Goal: Information Seeking & Learning: Find specific fact

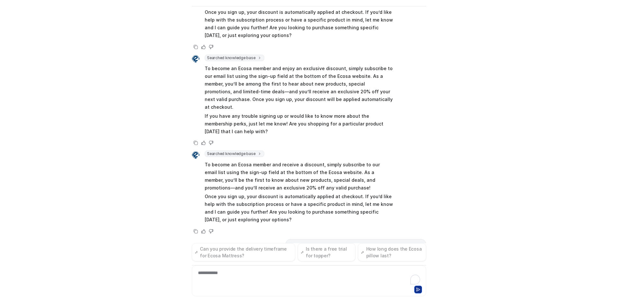
scroll to position [513, 0]
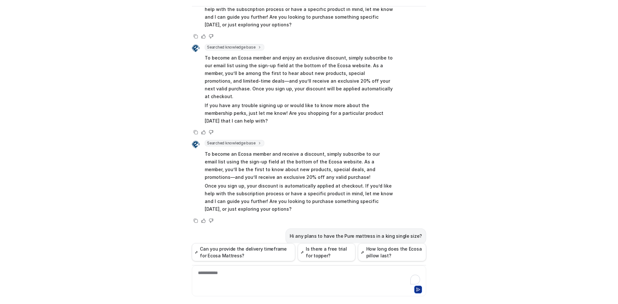
click at [261, 228] on div "Hi any plans to have the Pure mattress in a king single size?" at bounding box center [309, 236] width 234 height 16
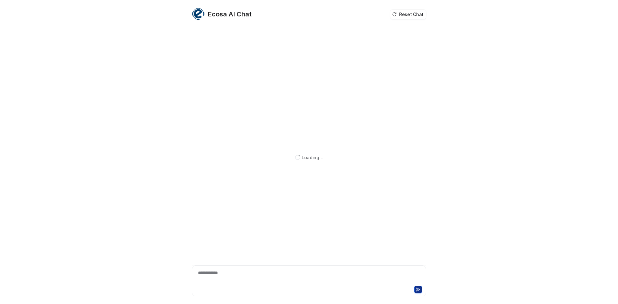
click at [252, 282] on div "**********" at bounding box center [308, 277] width 231 height 15
paste div
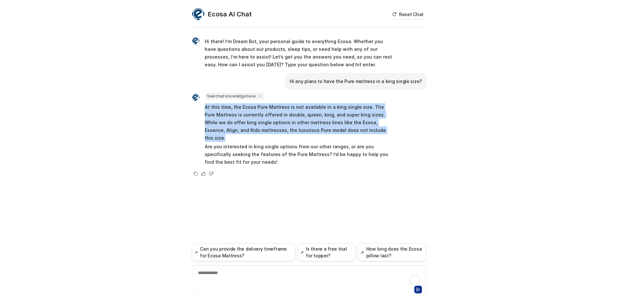
drag, startPoint x: 346, startPoint y: 132, endPoint x: 201, endPoint y: 109, distance: 146.7
click at [201, 109] on div "Searched knowledge base search_queries : [ "Pure mattress king single size avai…" at bounding box center [292, 130] width 201 height 74
copy p "At this time, the Ecosa Pure Mattress is not available in a king single size. T…"
